Goal: Information Seeking & Learning: Learn about a topic

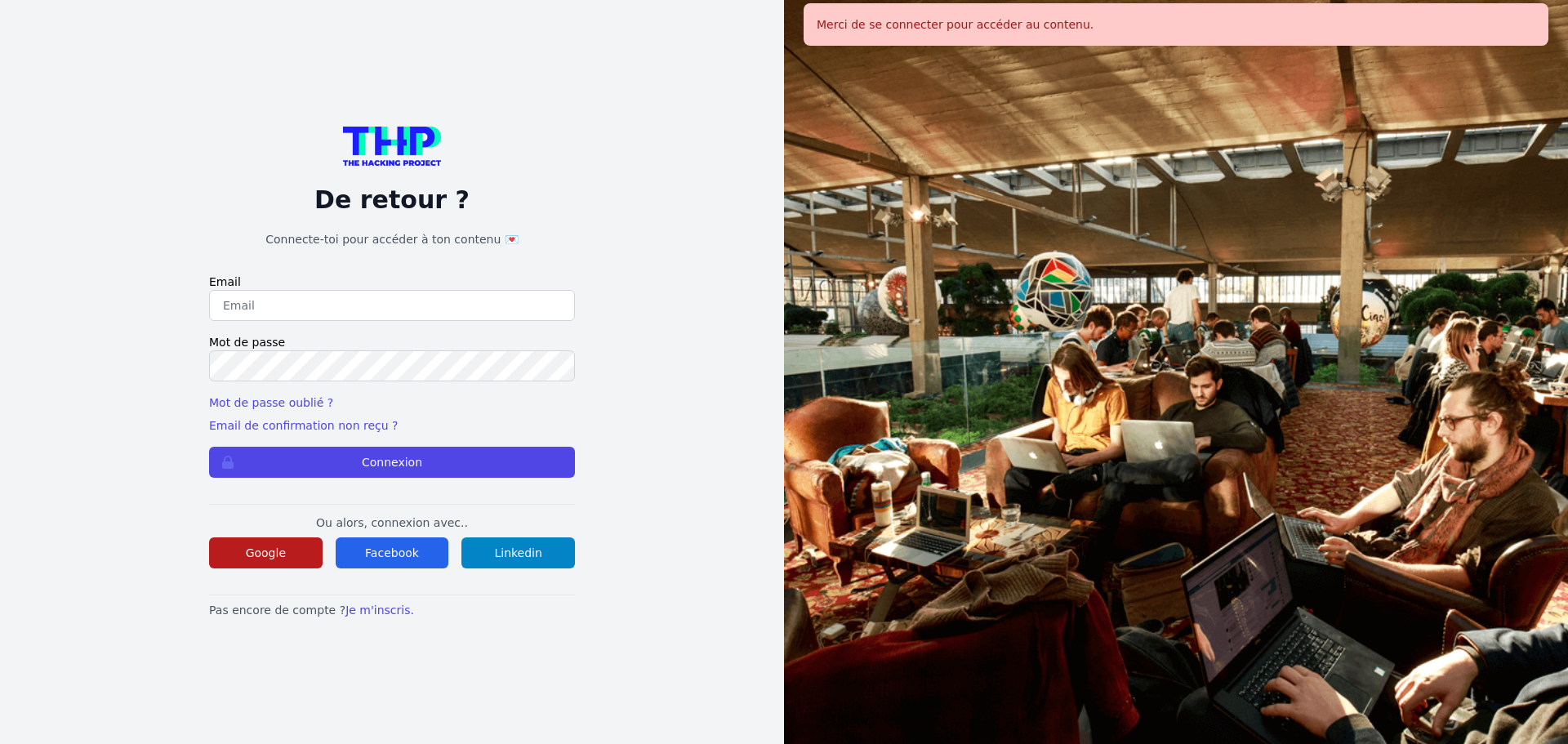
click at [281, 563] on button "Google" at bounding box center [265, 553] width 113 height 31
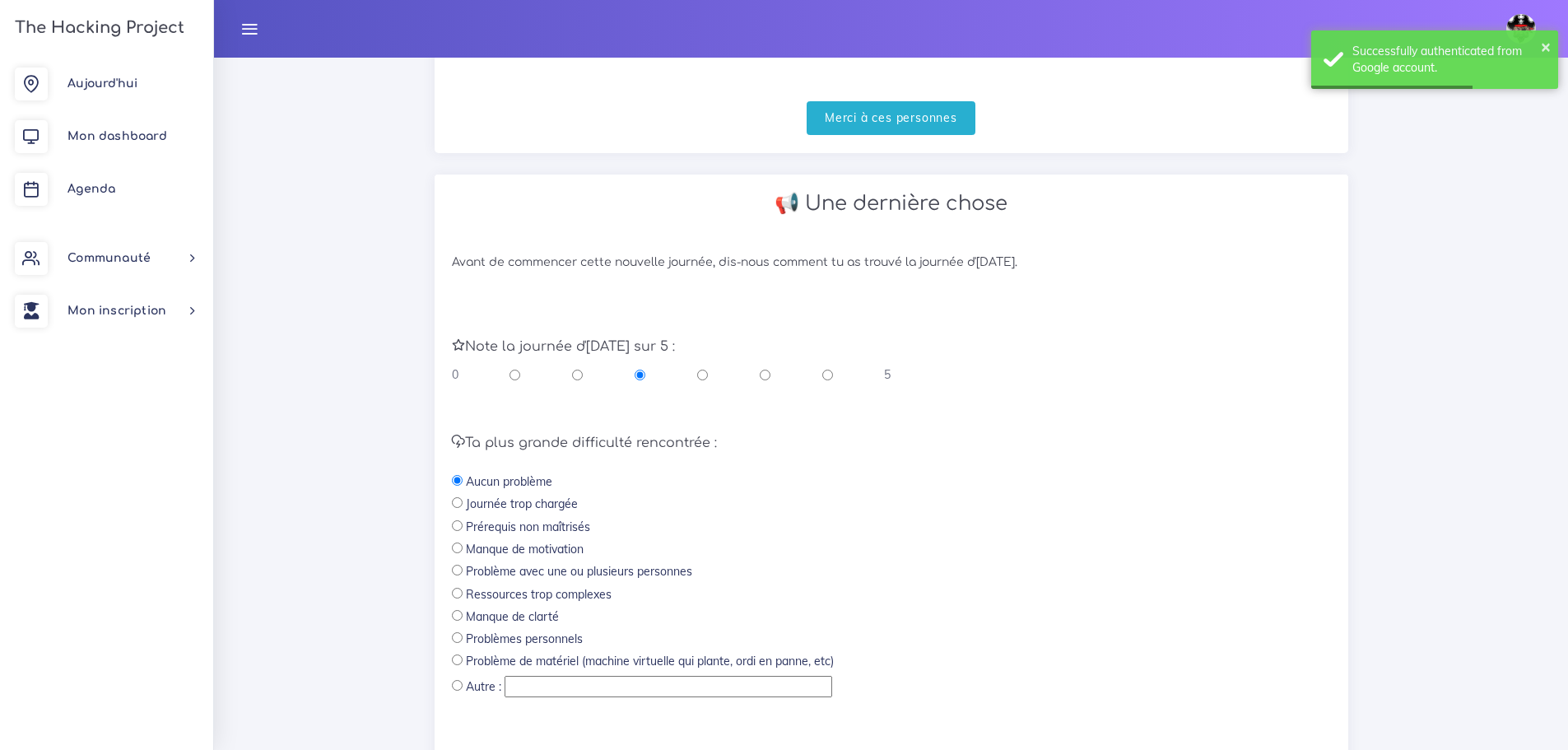
scroll to position [494, 0]
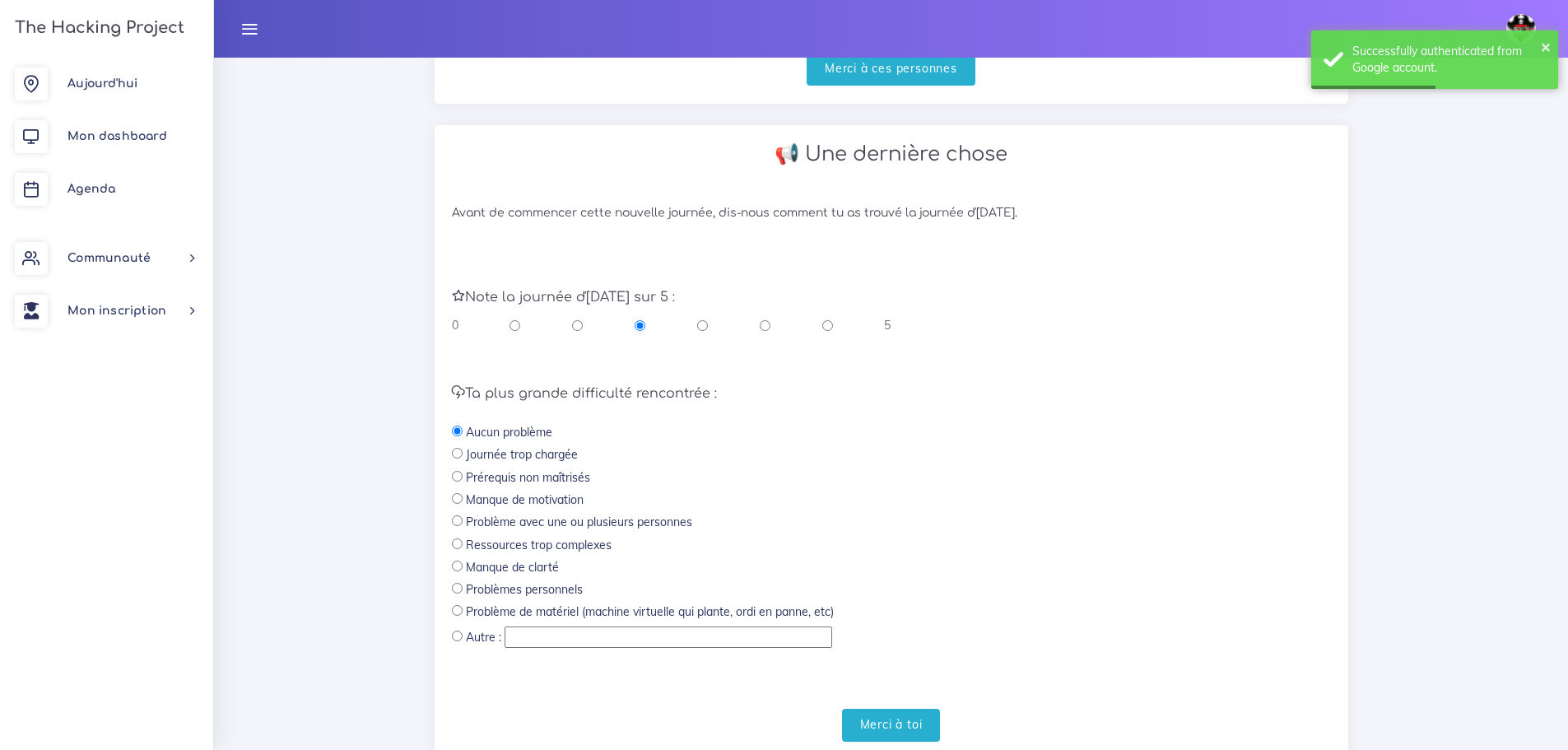
click at [831, 326] on input "radio" at bounding box center [827, 326] width 11 height 17
radio input "true"
click at [886, 719] on input "Merci à toi" at bounding box center [892, 726] width 99 height 34
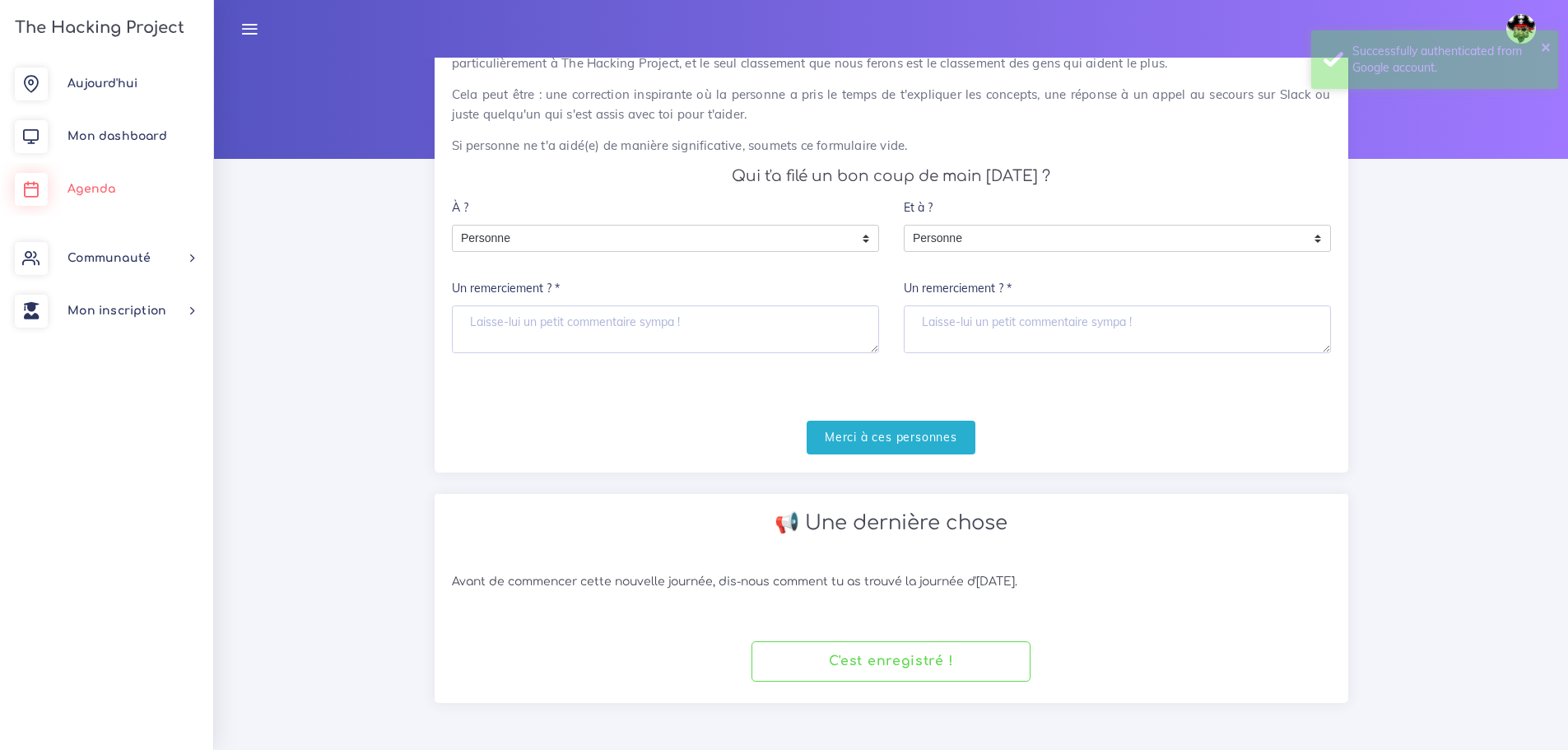
click at [82, 177] on link "Agenda" at bounding box center [107, 189] width 213 height 53
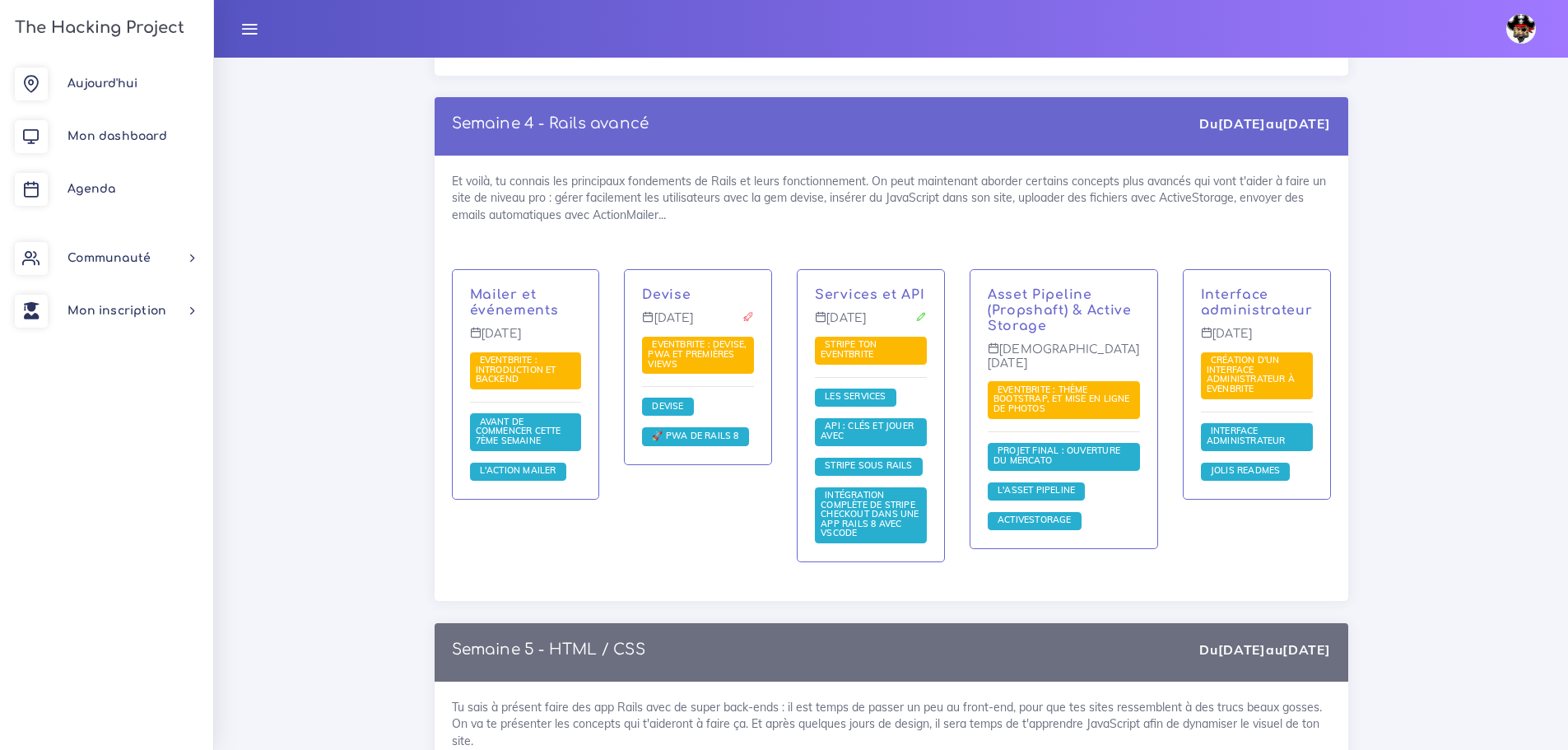
scroll to position [3786, 0]
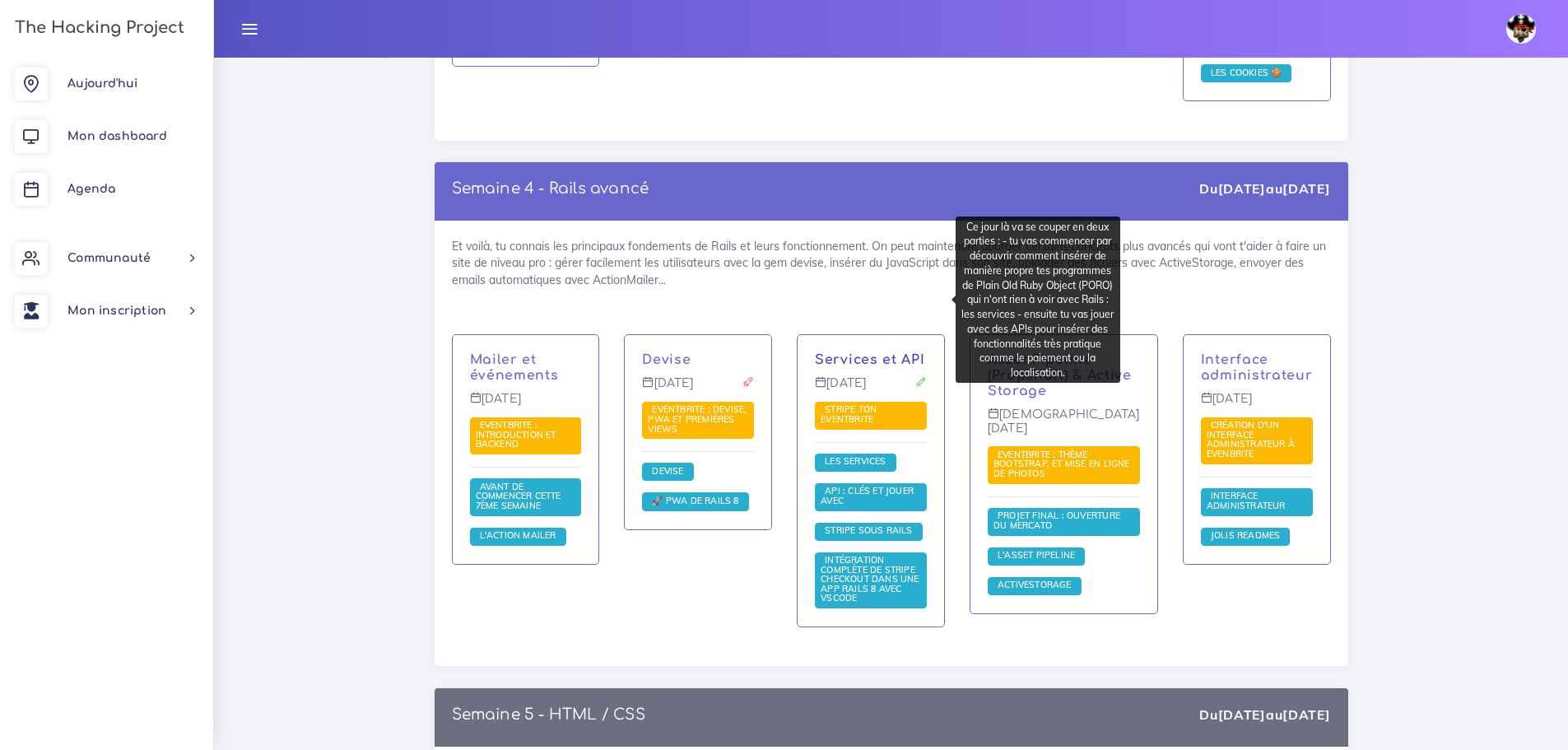
click at [925, 352] on link "Services et API" at bounding box center [869, 360] width 110 height 15
